Goal: Find specific page/section: Find specific page/section

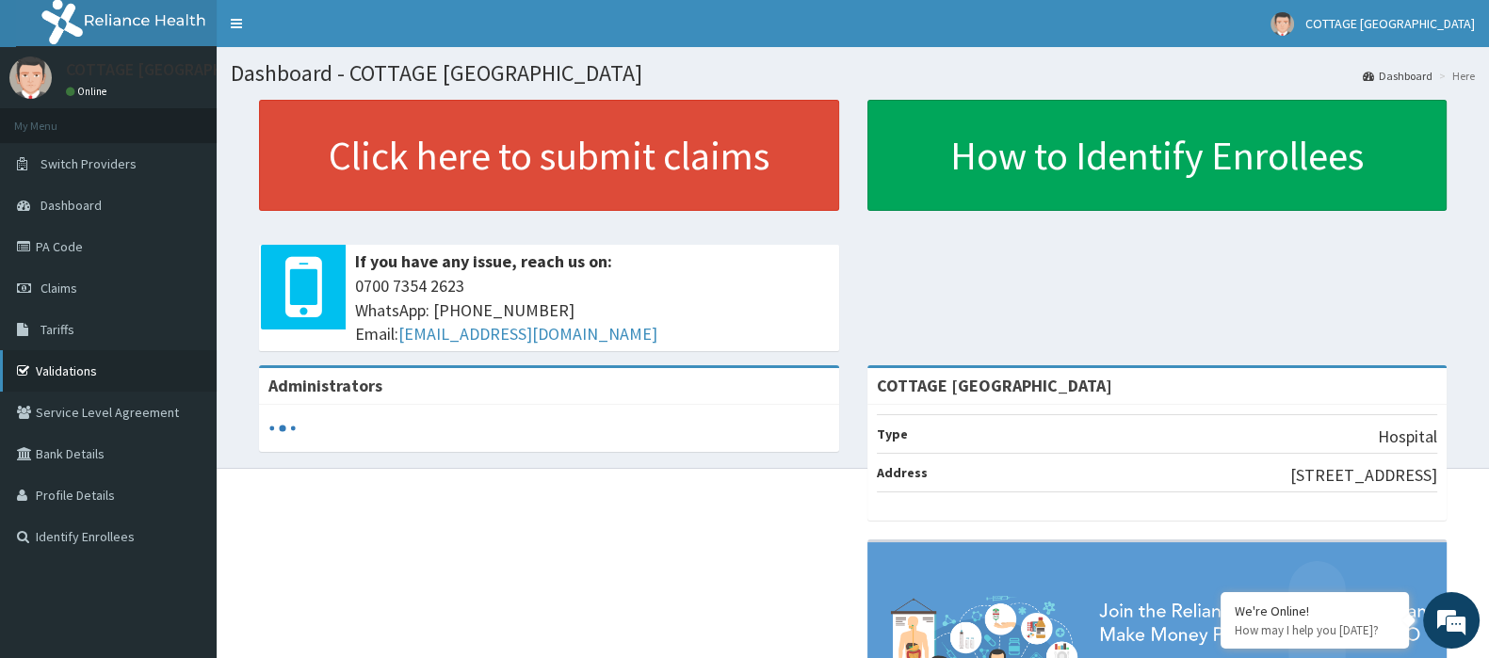
click at [106, 363] on link "Validations" at bounding box center [108, 370] width 217 height 41
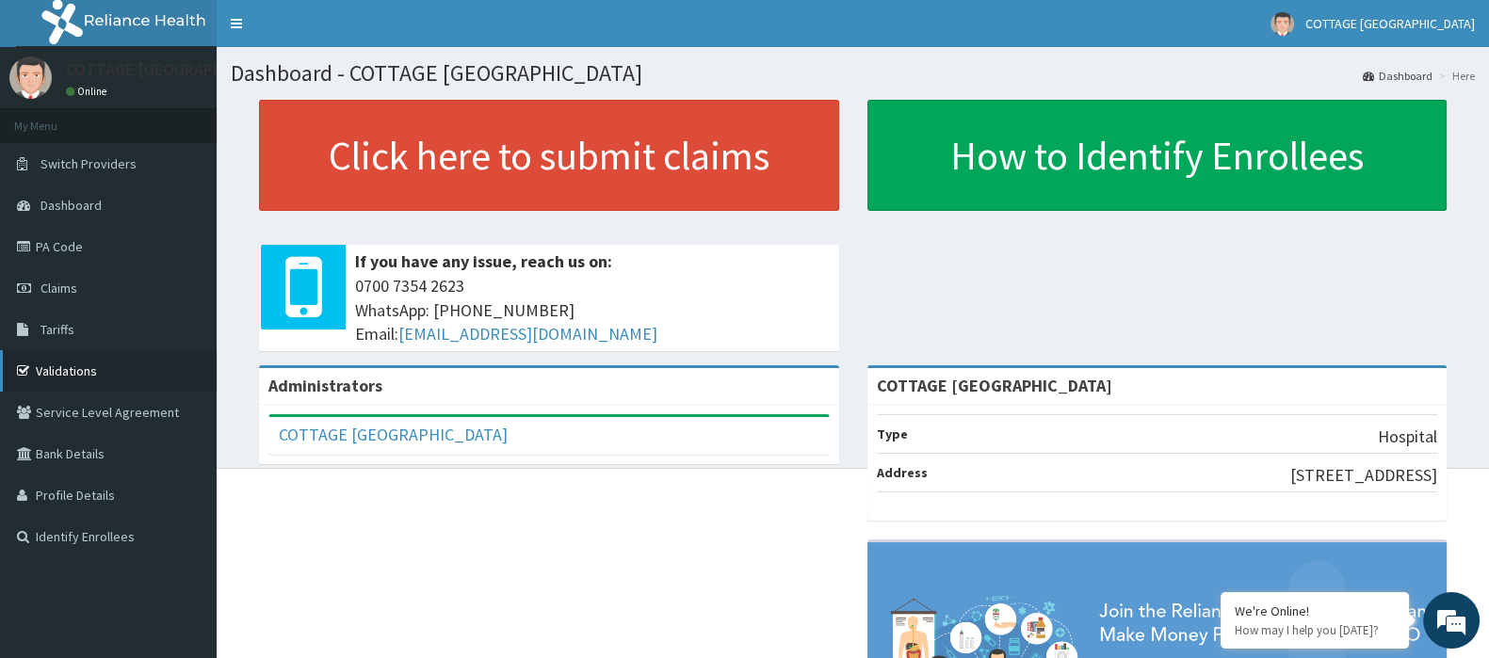
click at [69, 365] on link "Validations" at bounding box center [108, 370] width 217 height 41
